Goal: Obtain resource: Obtain resource

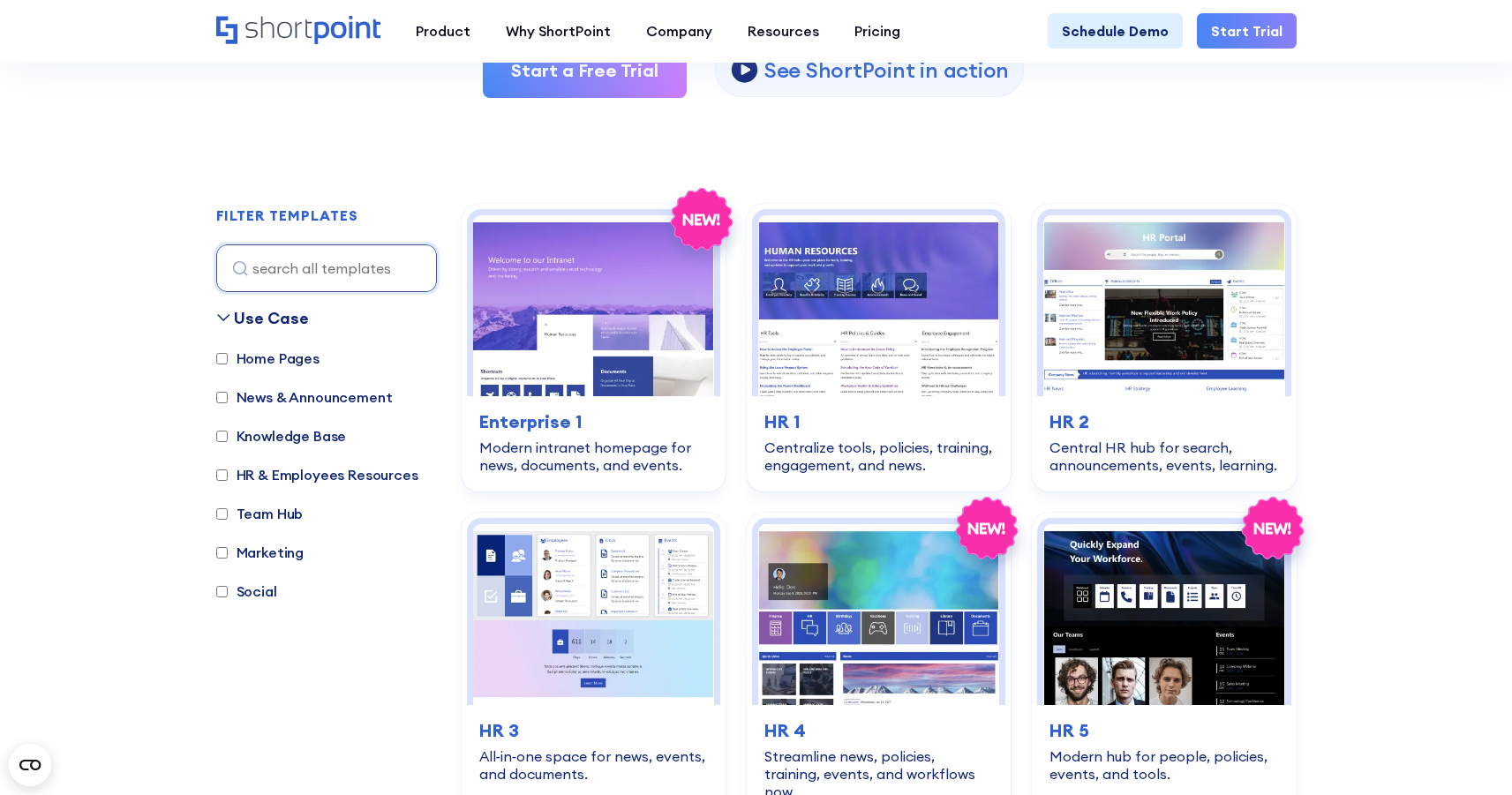
scroll to position [428, 0]
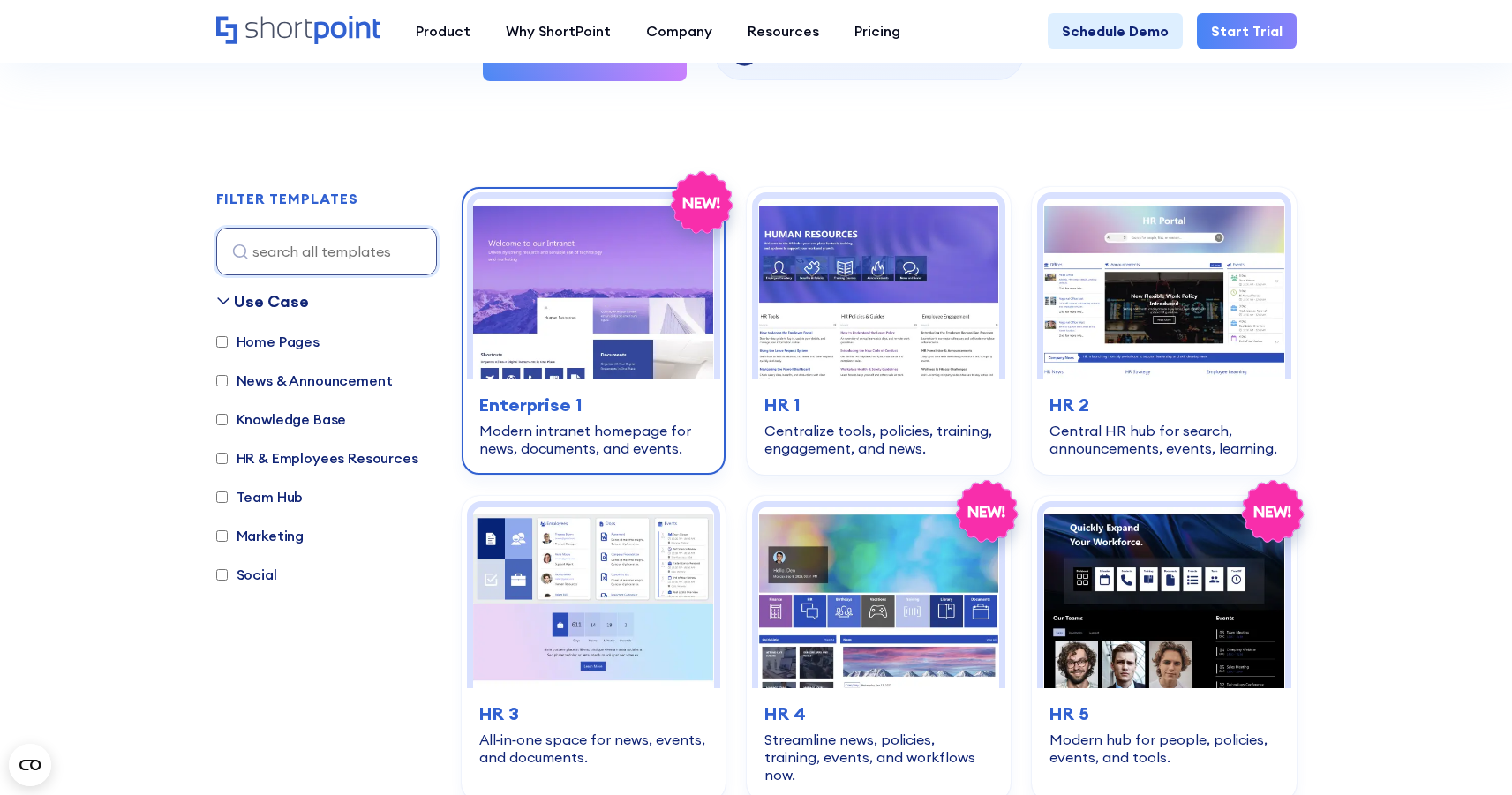
click at [597, 356] on img at bounding box center [593, 289] width 241 height 181
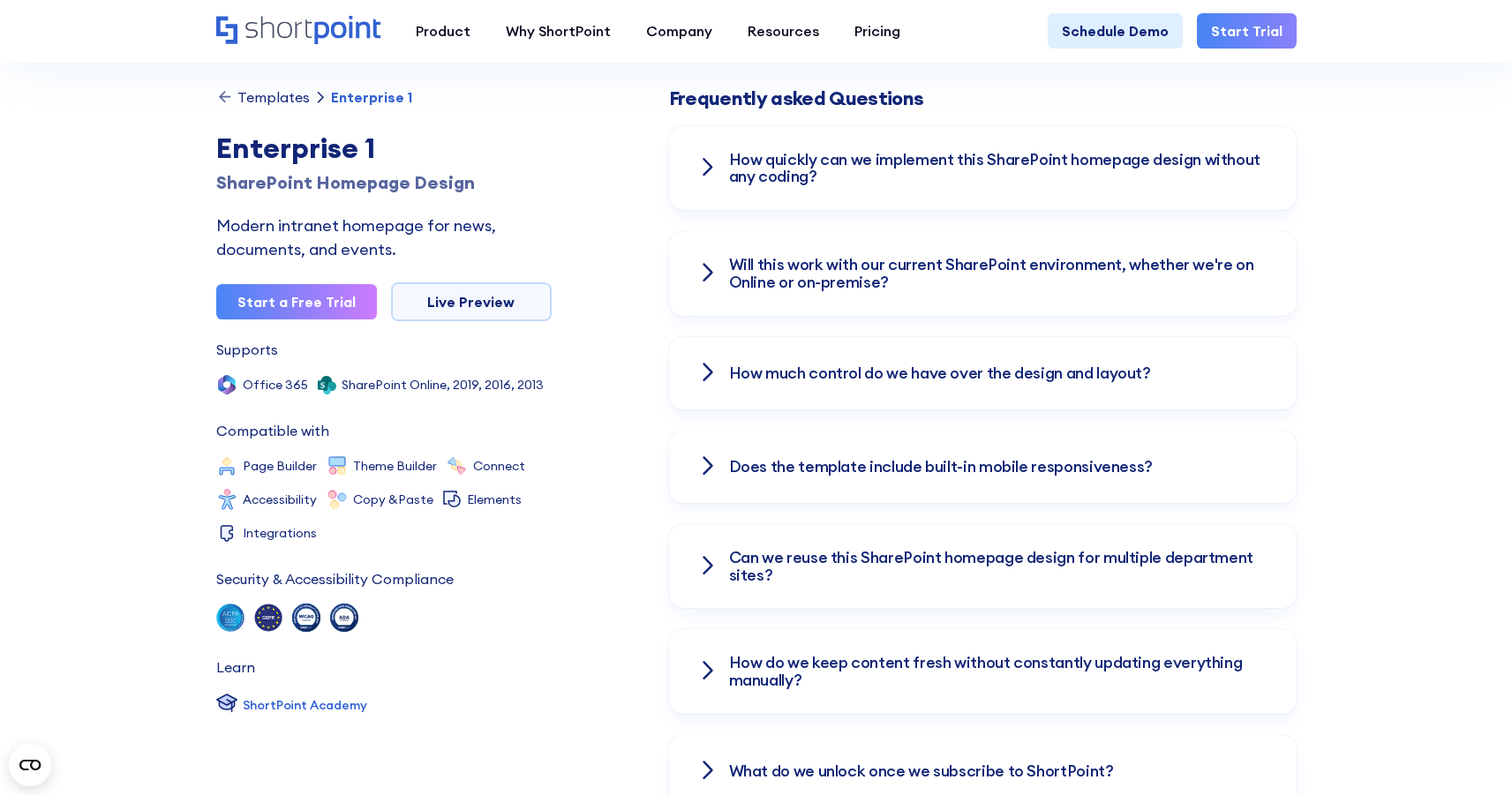
scroll to position [2443, 0]
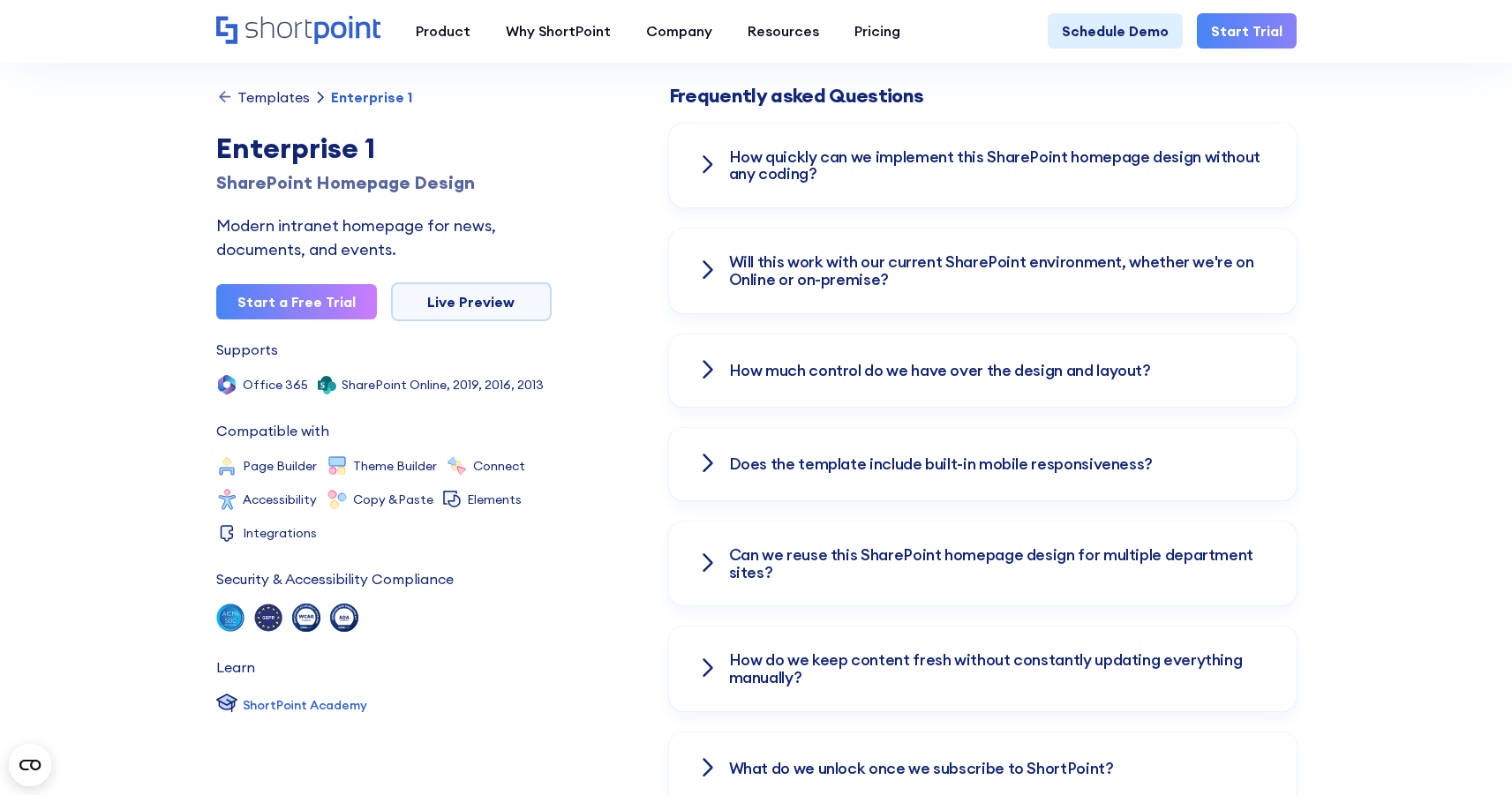
click at [700, 154] on icon at bounding box center [707, 164] width 13 height 21
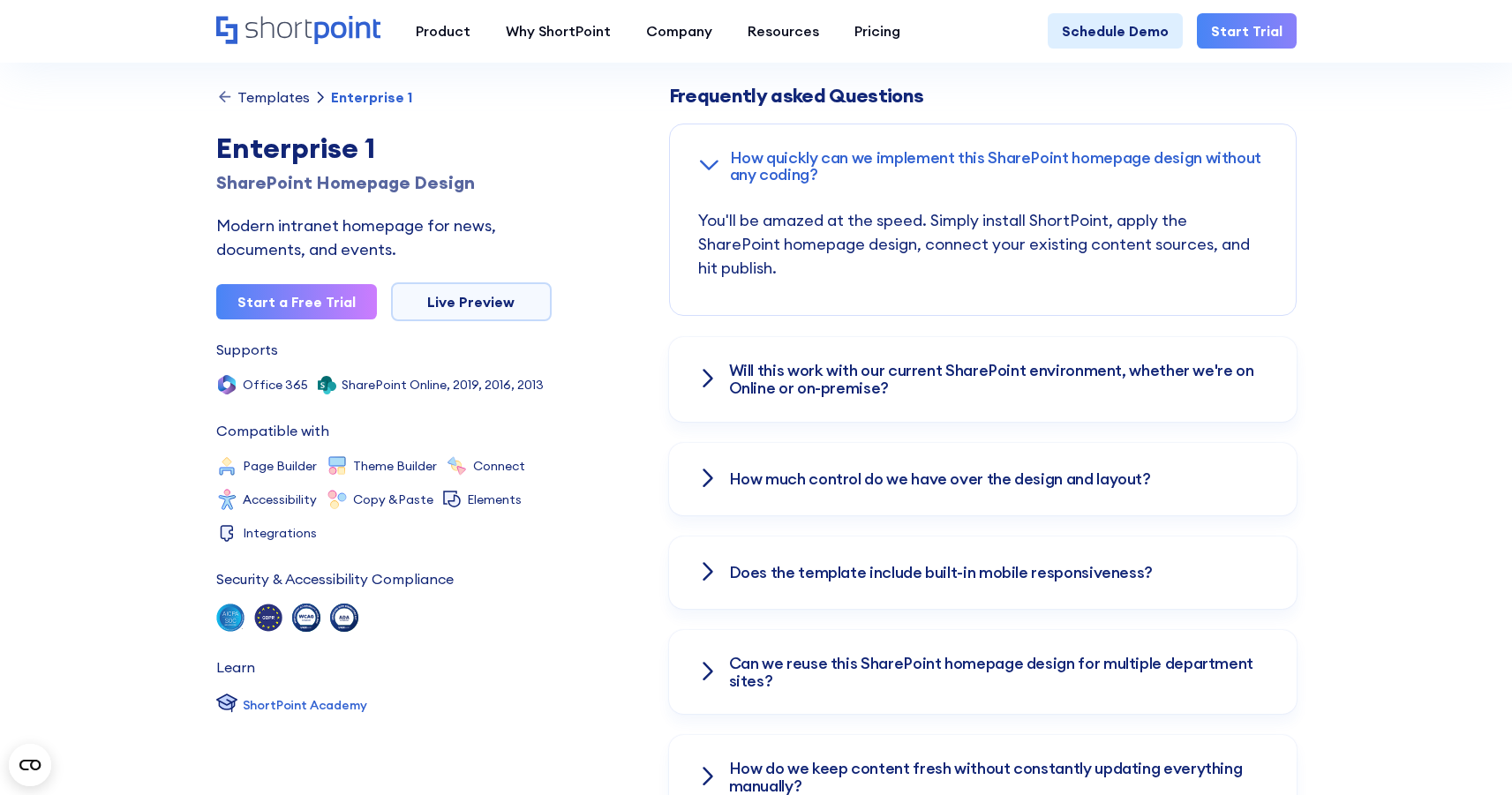
click at [705, 162] on icon at bounding box center [709, 165] width 16 height 8
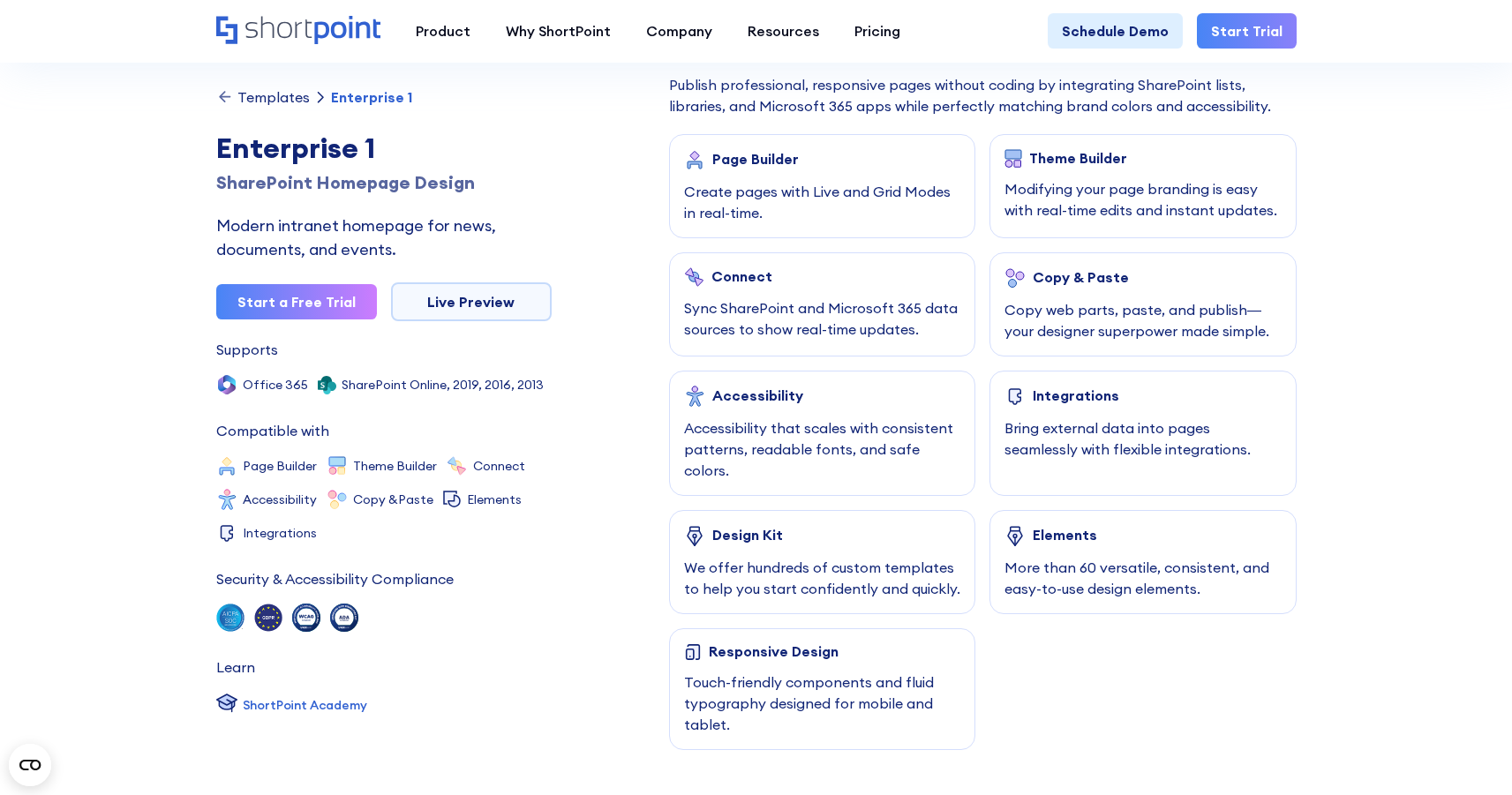
scroll to position [0, 0]
